Goal: Transaction & Acquisition: Purchase product/service

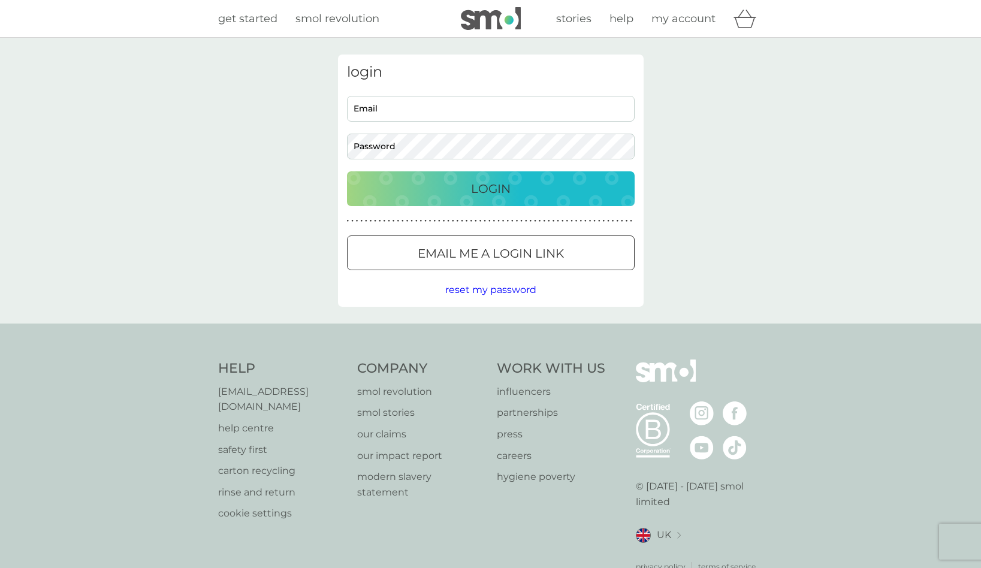
click at [447, 109] on input "Email" at bounding box center [491, 109] width 288 height 26
type input "[EMAIL_ADDRESS][DOMAIN_NAME]"
click at [490, 188] on button "Login" at bounding box center [491, 188] width 288 height 35
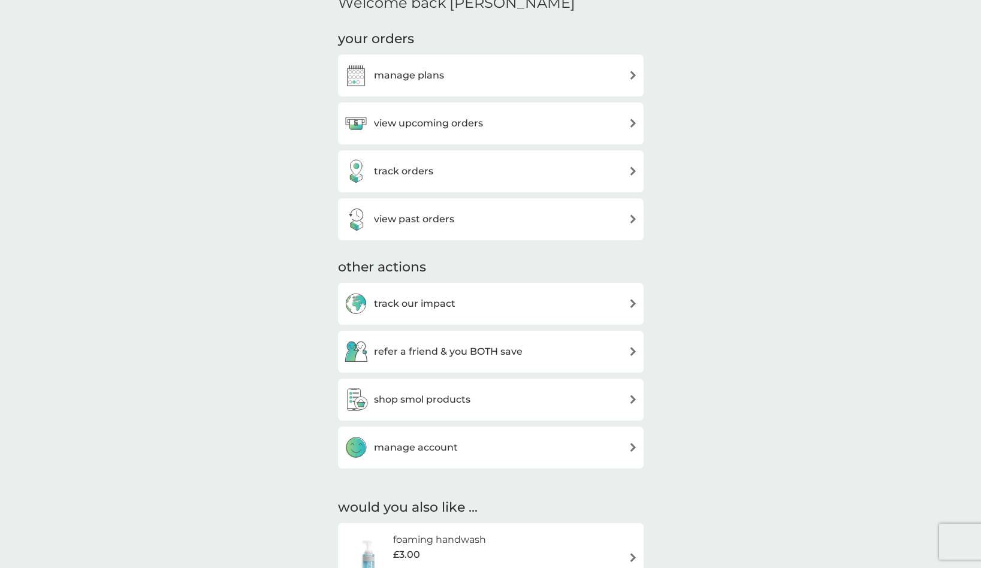
scroll to position [403, 0]
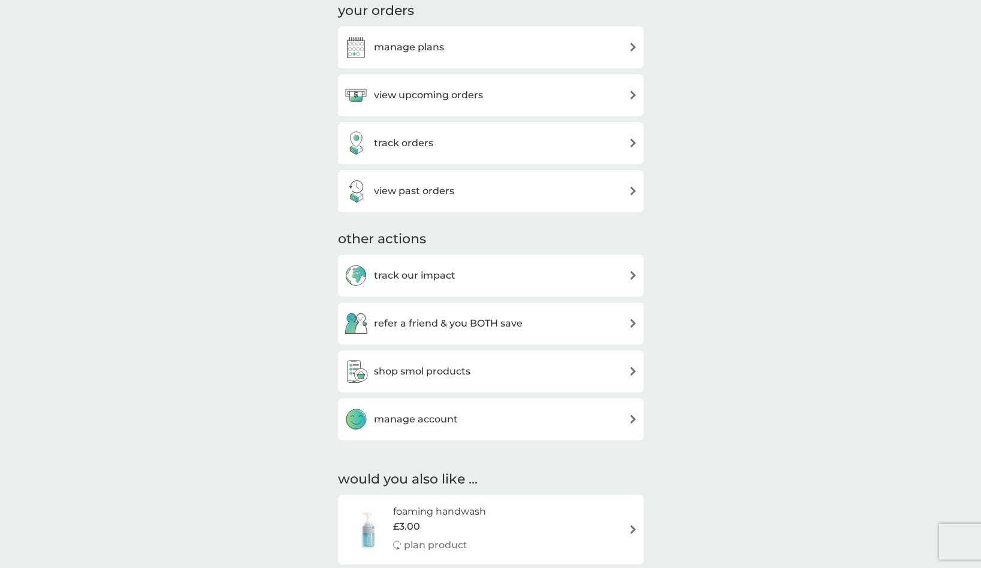
click at [436, 378] on div "shop smol products" at bounding box center [407, 372] width 126 height 24
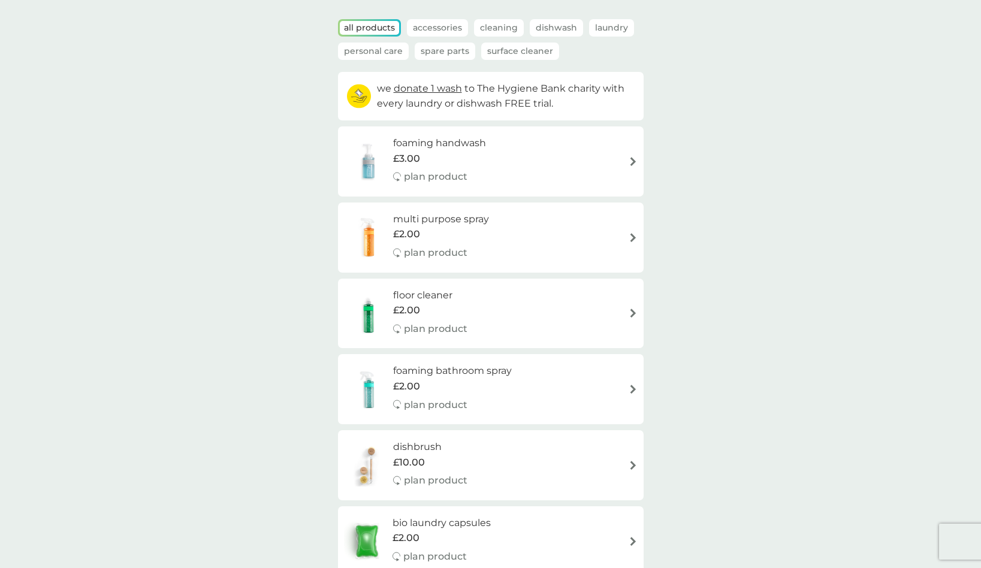
scroll to position [77, 0]
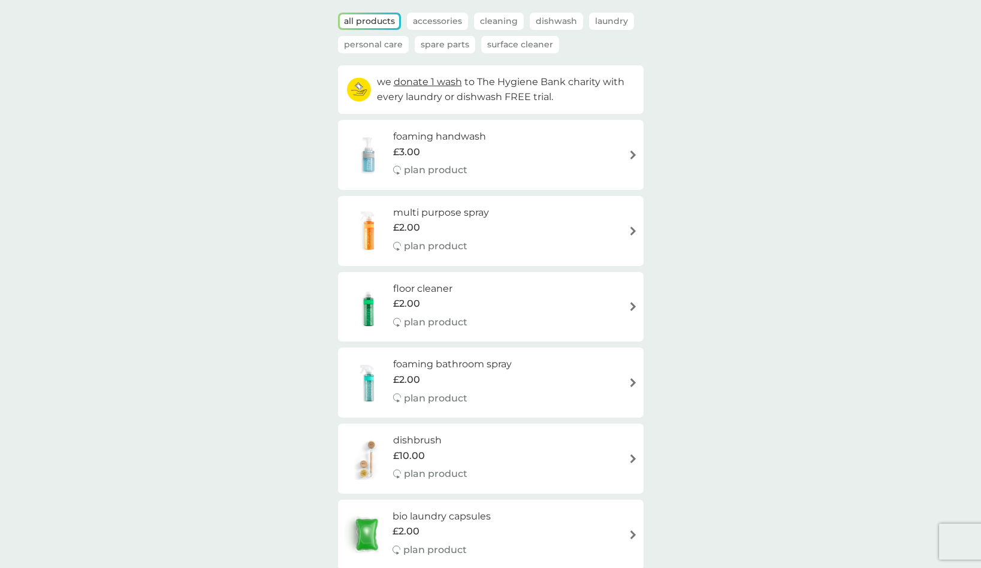
click at [545, 161] on div "foaming handwash £3.00 plan product" at bounding box center [491, 155] width 294 height 52
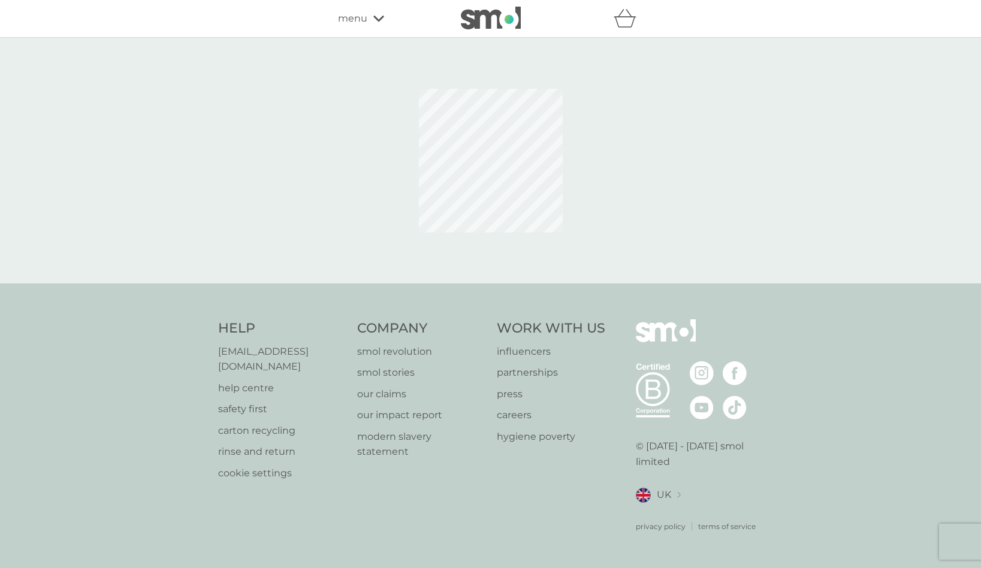
select select "119"
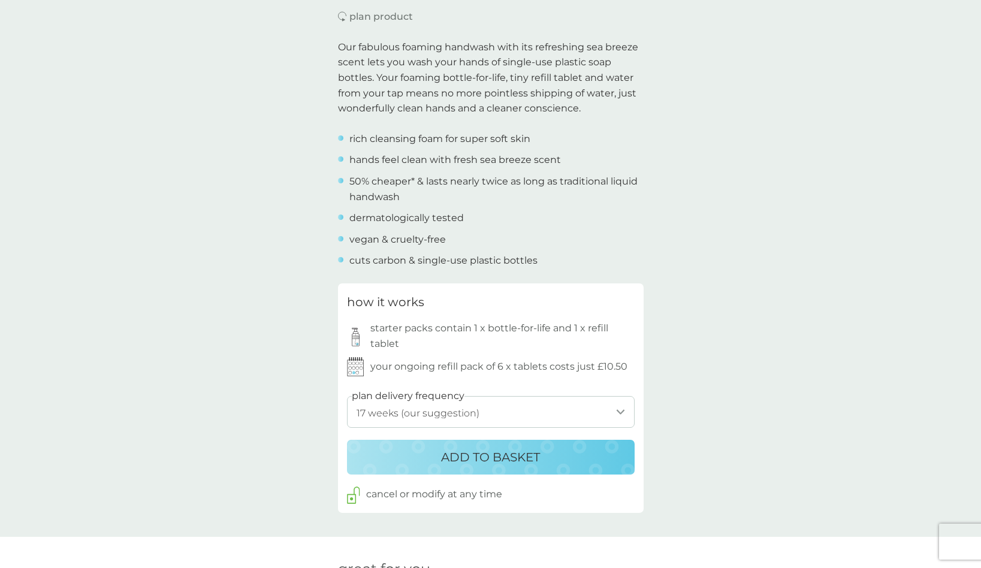
scroll to position [382, 0]
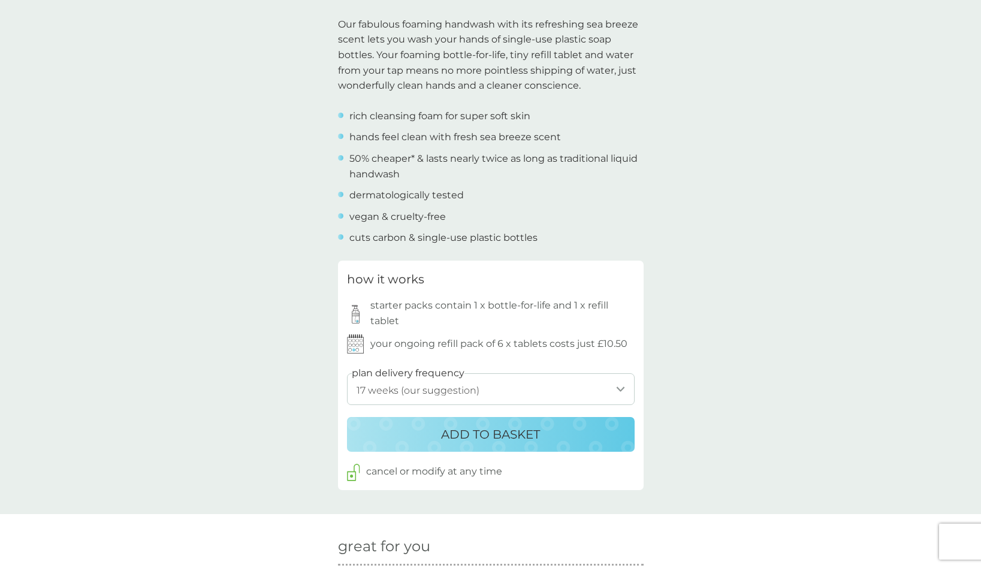
click at [530, 436] on p "ADD TO BASKET" at bounding box center [490, 434] width 99 height 19
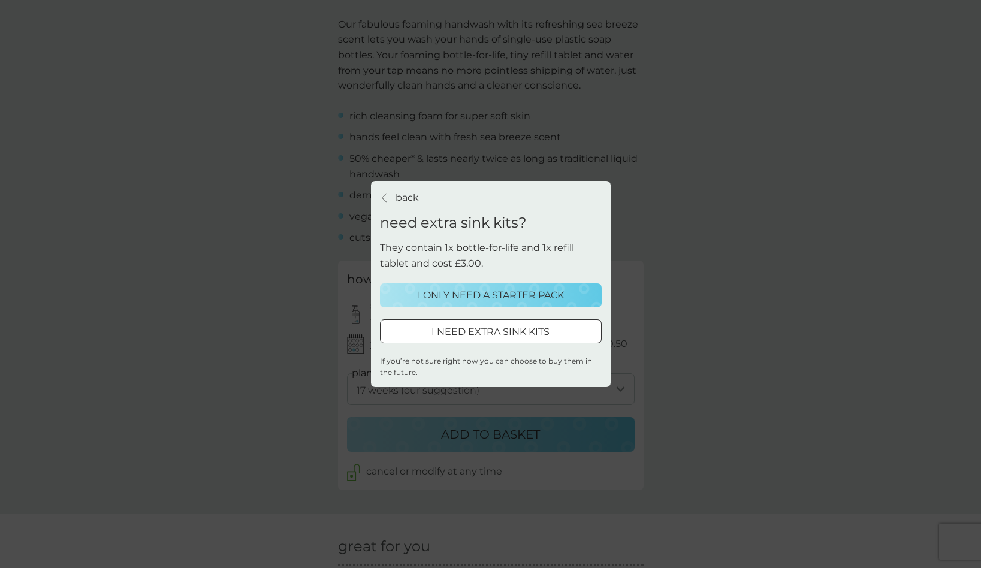
click at [518, 301] on p "I ONLY NEED A STARTER PACK" at bounding box center [491, 296] width 146 height 16
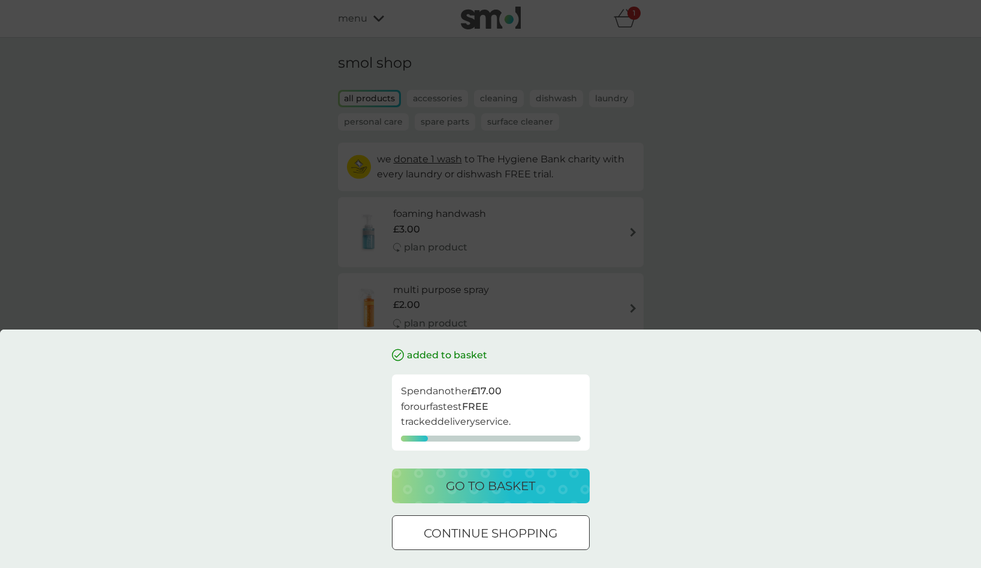
click at [549, 484] on div "go to basket" at bounding box center [491, 485] width 174 height 19
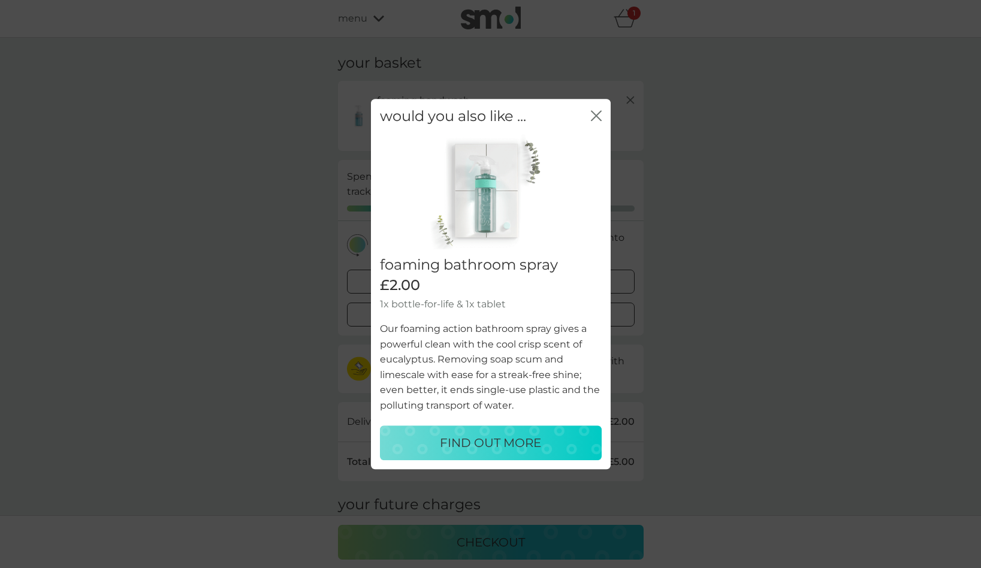
click at [593, 120] on icon "close" at bounding box center [593, 116] width 5 height 10
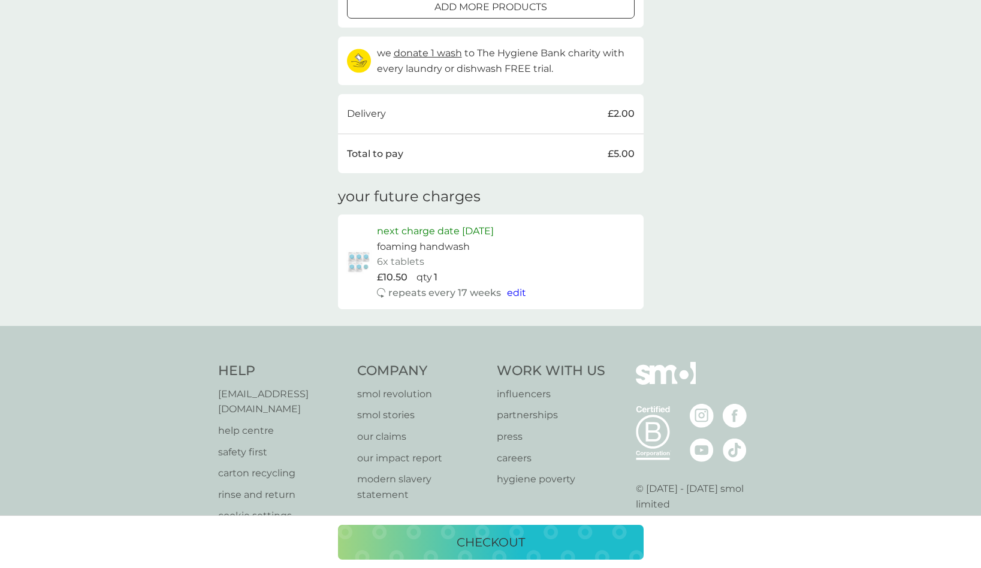
scroll to position [328, 0]
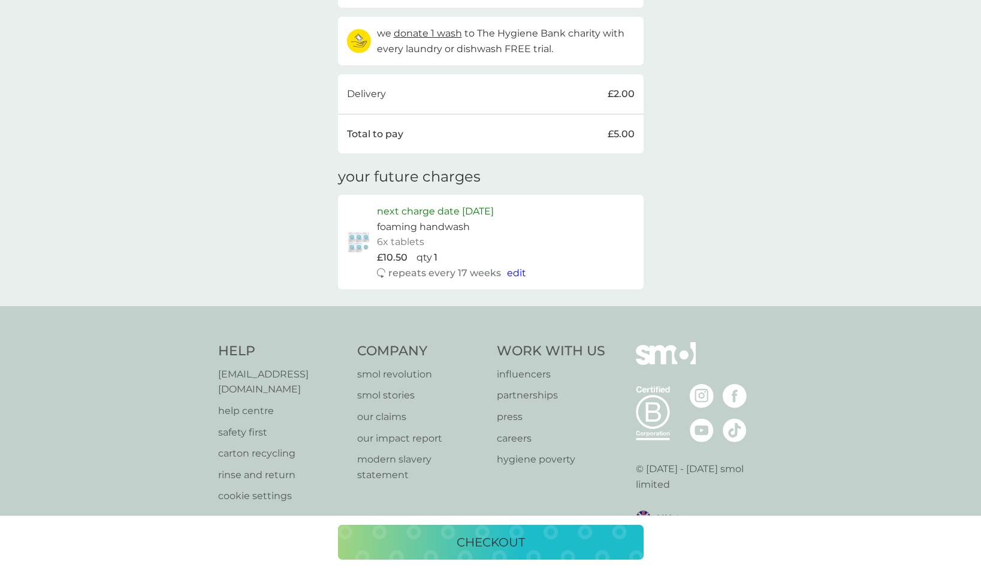
click at [545, 540] on div "checkout" at bounding box center [491, 542] width 282 height 19
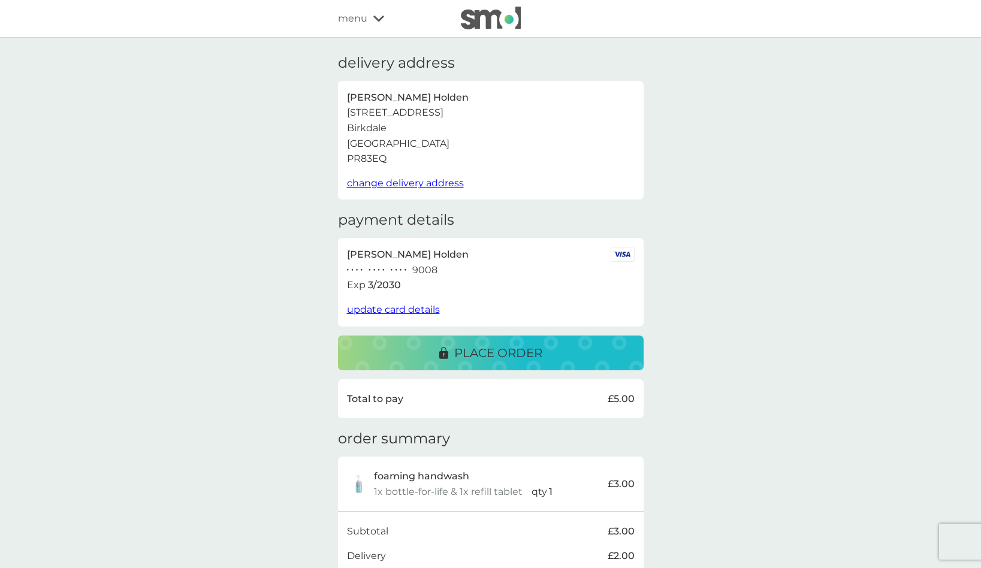
click at [549, 351] on div "place order" at bounding box center [491, 352] width 282 height 19
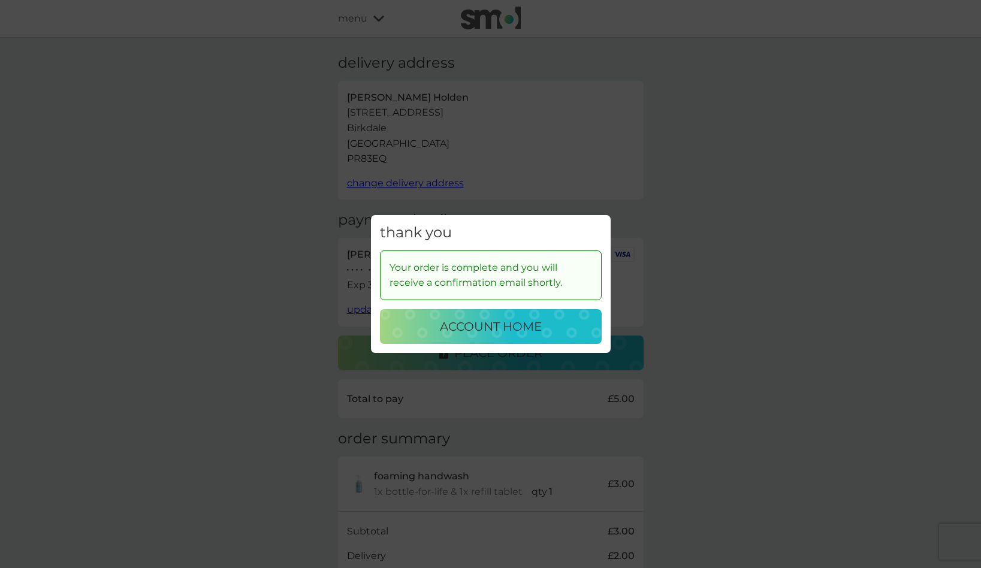
click at [540, 333] on p "account home" at bounding box center [491, 326] width 102 height 19
